Goal: Find contact information: Find contact information

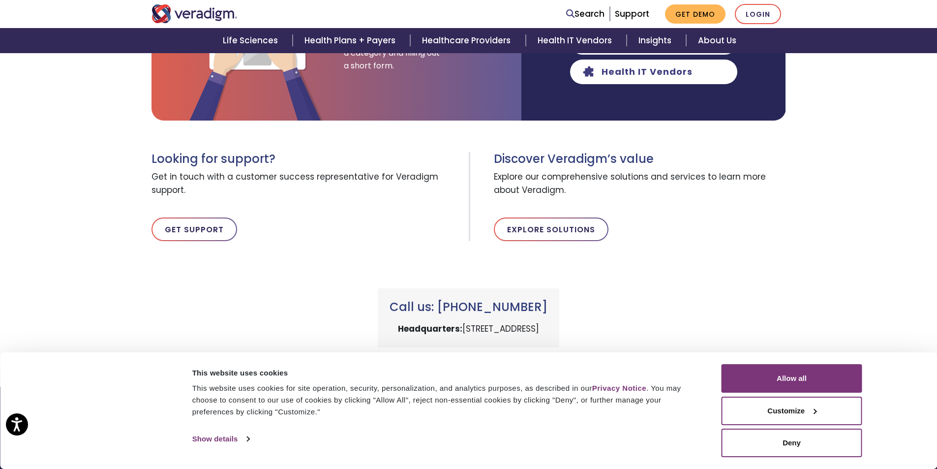
scroll to position [333, 0]
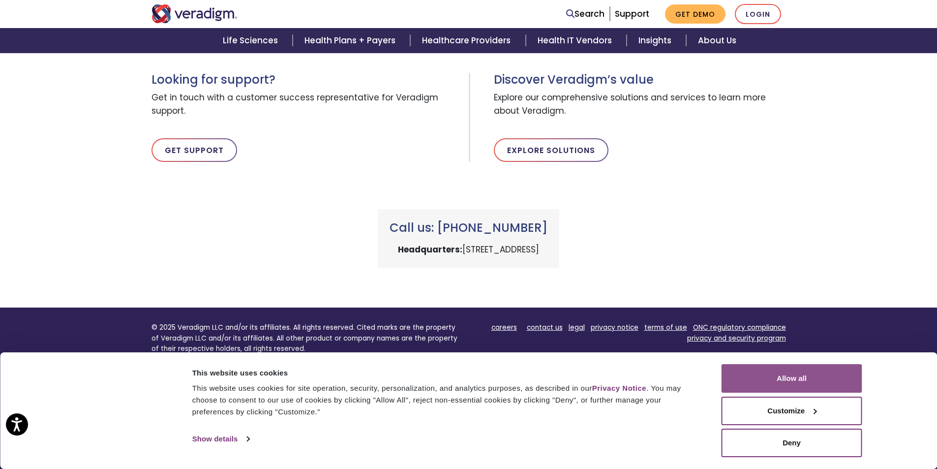
click at [794, 372] on button "Allow all" at bounding box center [792, 378] width 141 height 29
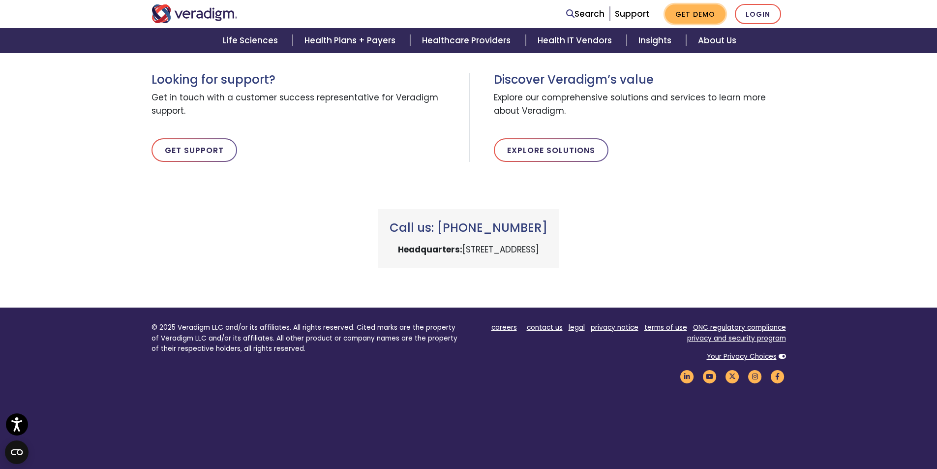
click at [707, 16] on link "Get Demo" at bounding box center [695, 13] width 61 height 19
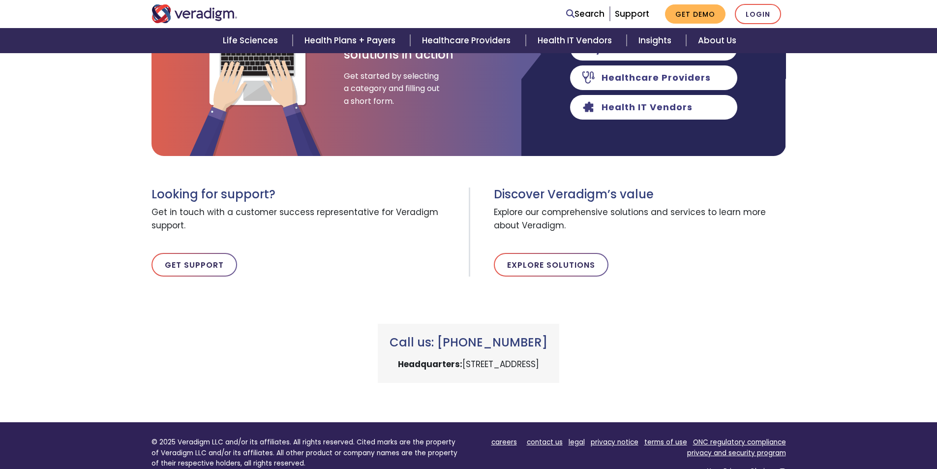
scroll to position [98, 0]
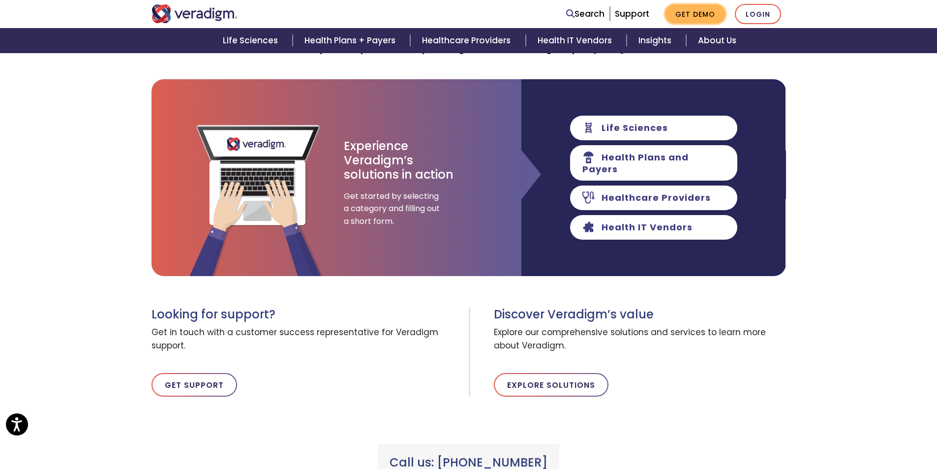
click at [698, 17] on link "Get Demo" at bounding box center [695, 13] width 61 height 19
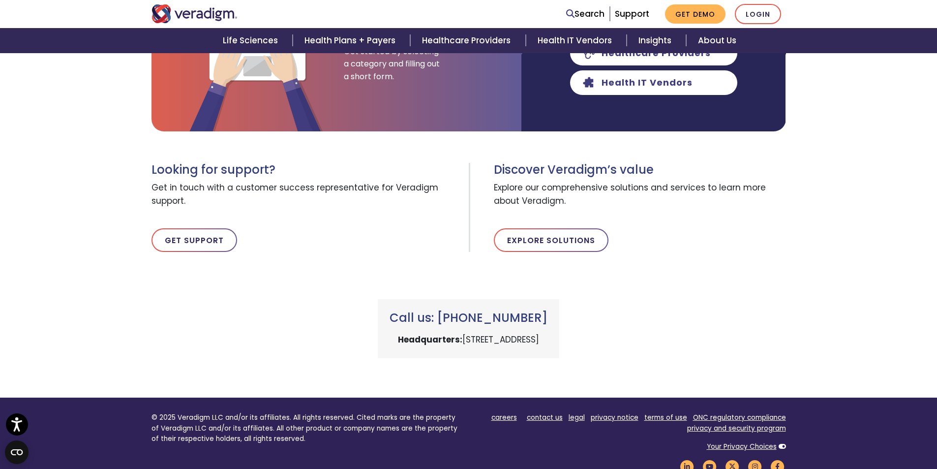
scroll to position [246, 0]
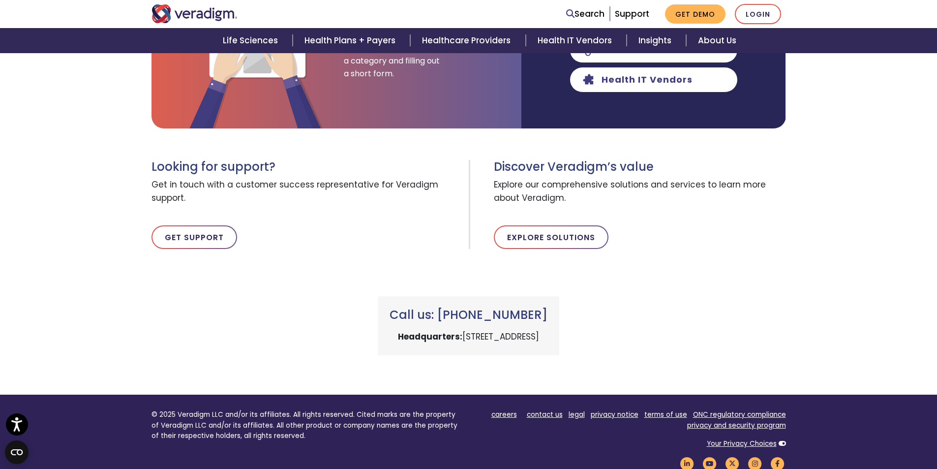
drag, startPoint x: 457, startPoint y: 311, endPoint x: 545, endPoint y: 316, distance: 88.2
click at [545, 316] on h3 "Call us: +1 (800) 877-5678" at bounding box center [469, 315] width 158 height 14
drag, startPoint x: 465, startPoint y: 316, endPoint x: 459, endPoint y: 316, distance: 5.9
click at [459, 316] on h3 "Call us: +1 (800) 877-5678" at bounding box center [469, 315] width 158 height 14
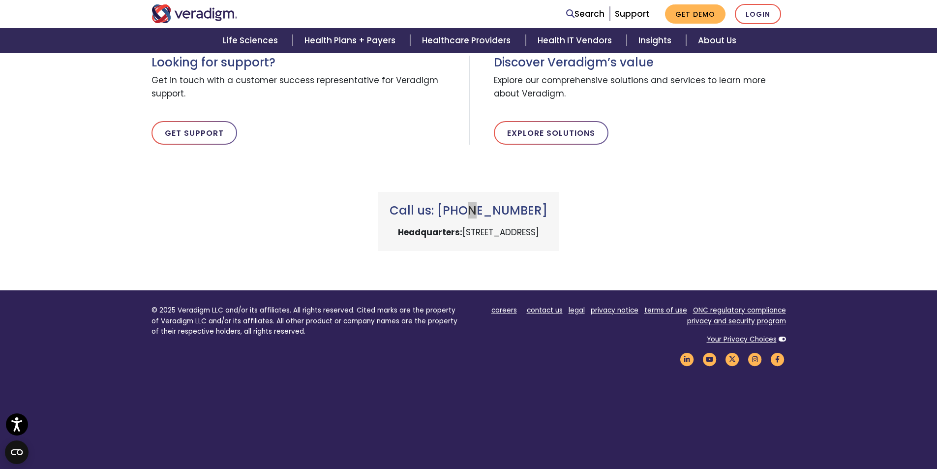
scroll to position [382, 0]
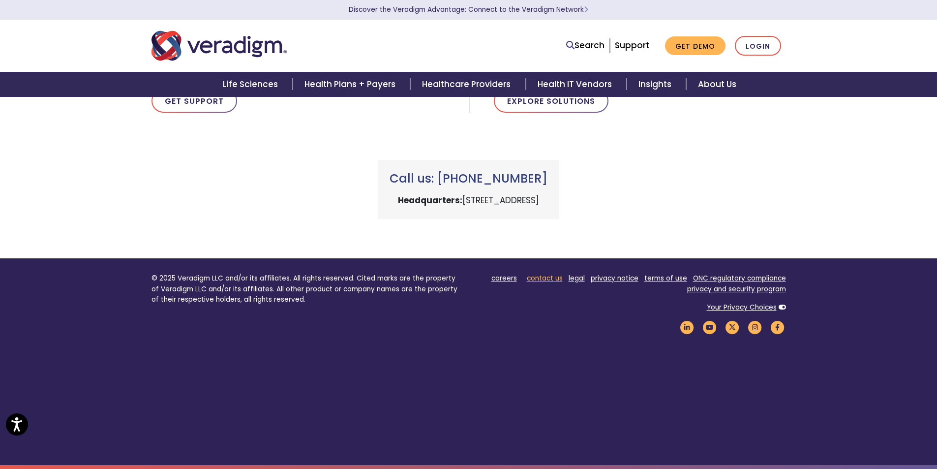
click at [545, 278] on link "contact us" at bounding box center [545, 278] width 36 height 9
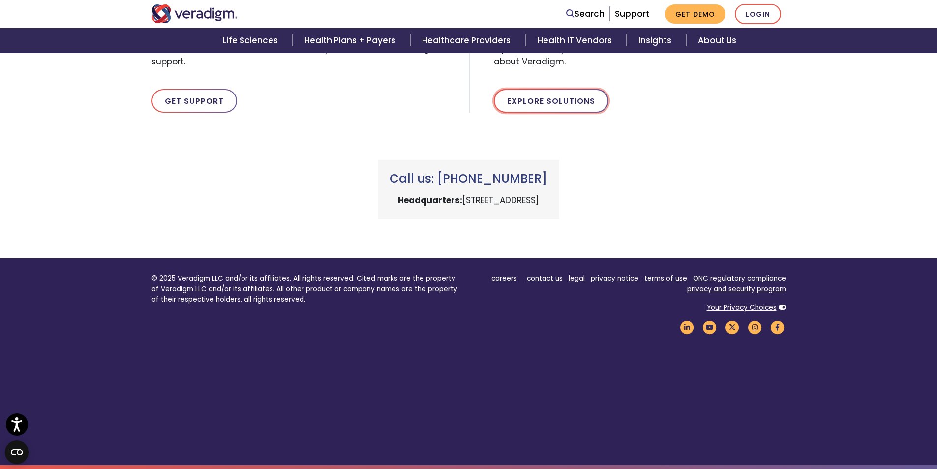
click at [583, 102] on link "Explore Solutions" at bounding box center [551, 101] width 115 height 24
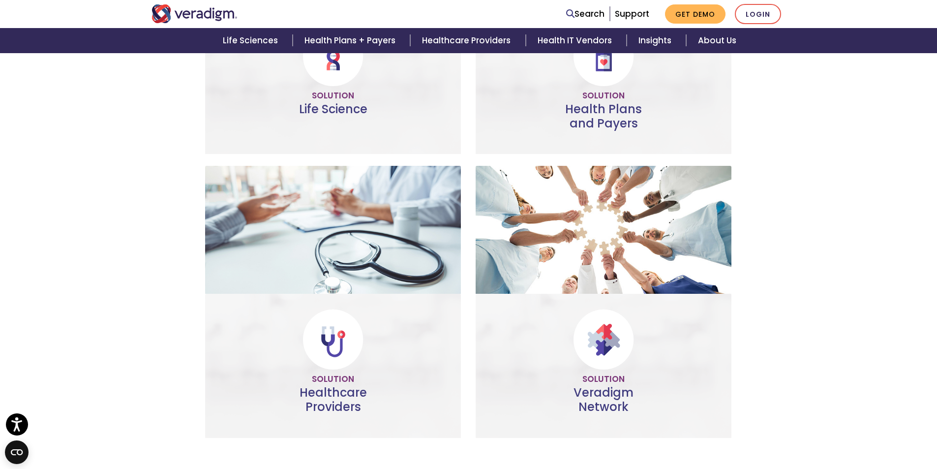
scroll to position [394, 0]
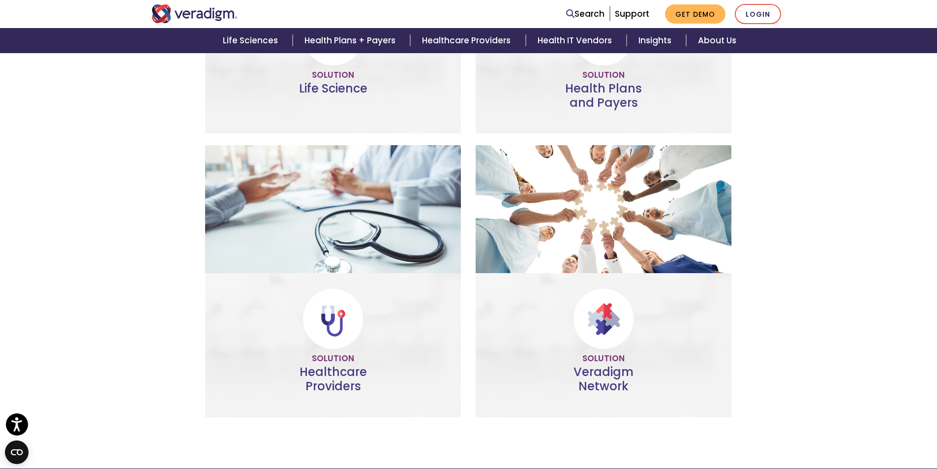
click at [745, 228] on div "Veradigm Solutions Improve healthcare while reducing costs with a comprehensive…" at bounding box center [468, 77] width 649 height 703
click at [785, 228] on div "Veradigm Solutions Improve healthcare while reducing costs with a comprehensive…" at bounding box center [468, 77] width 649 height 703
